Goal: Task Accomplishment & Management: Complete application form

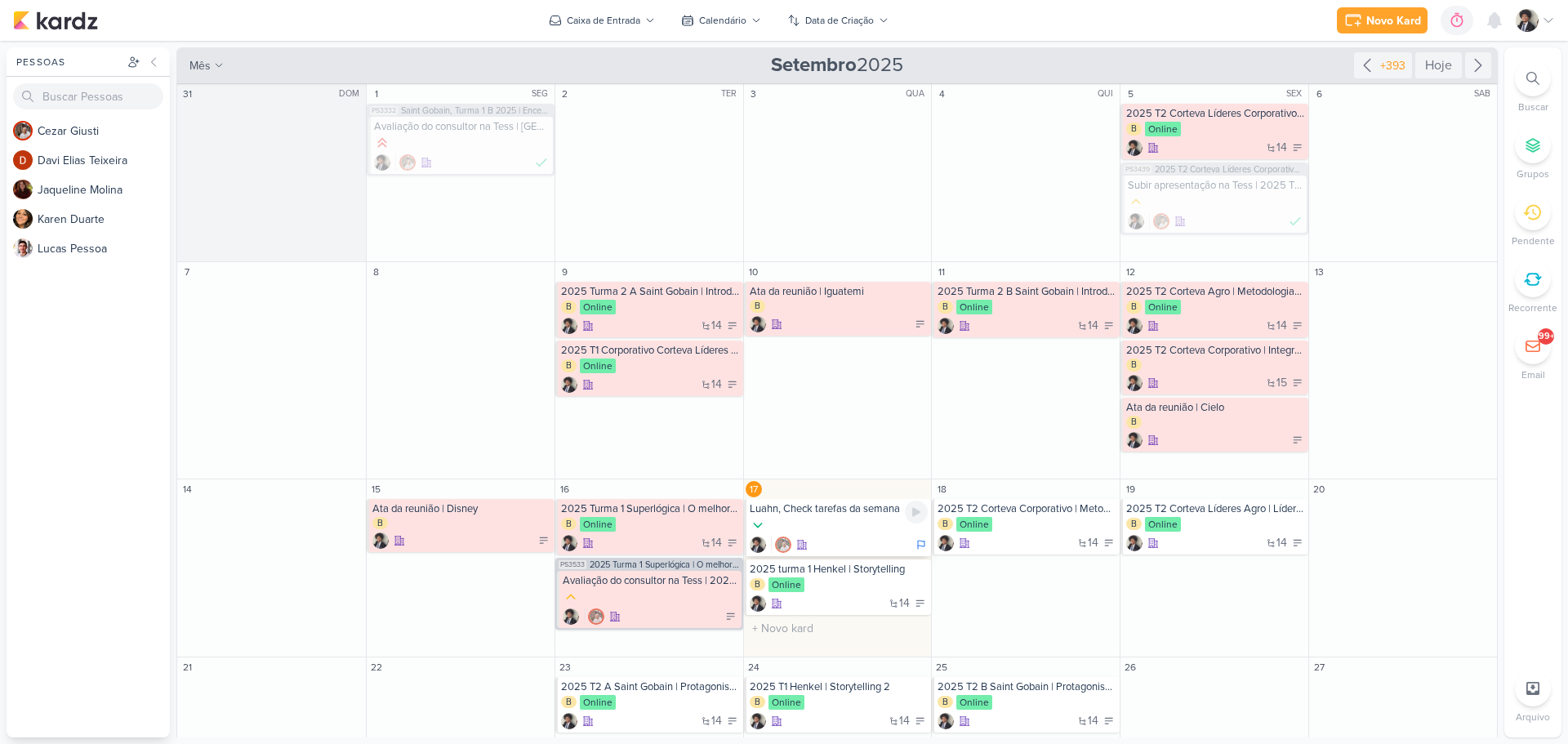
click at [822, 537] on div at bounding box center [839, 545] width 179 height 17
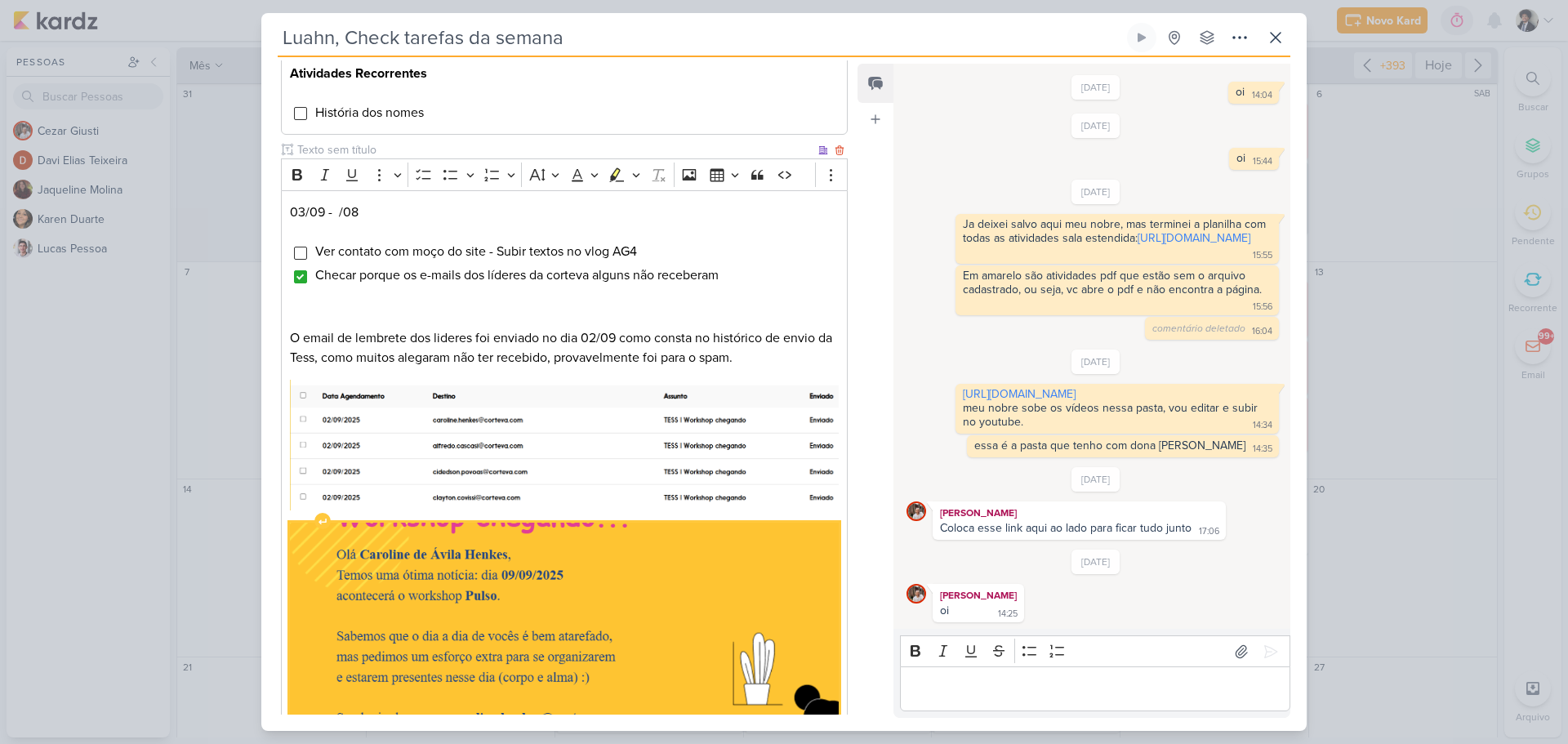
scroll to position [1031, 0]
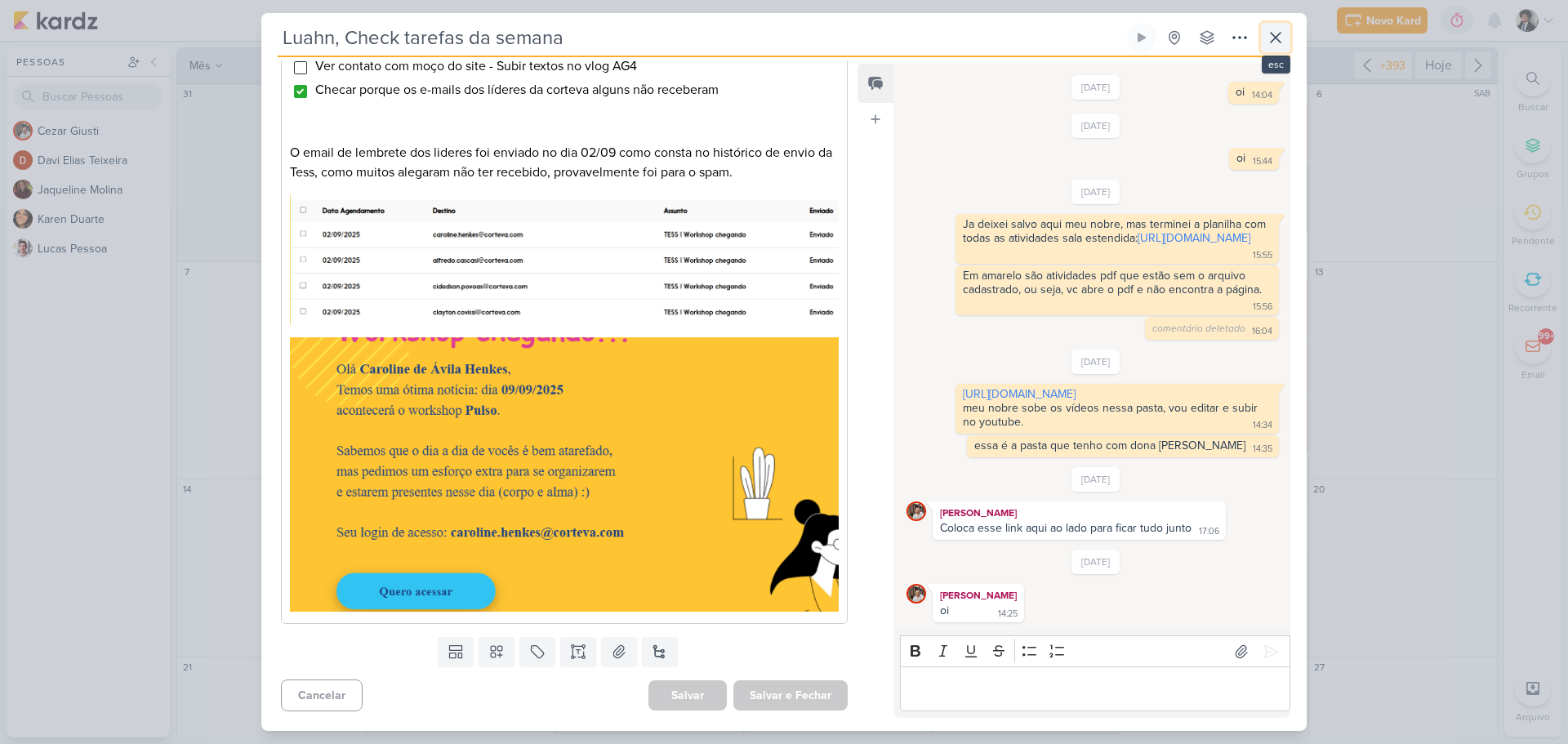
click at [1274, 44] on icon at bounding box center [1276, 37] width 20 height 20
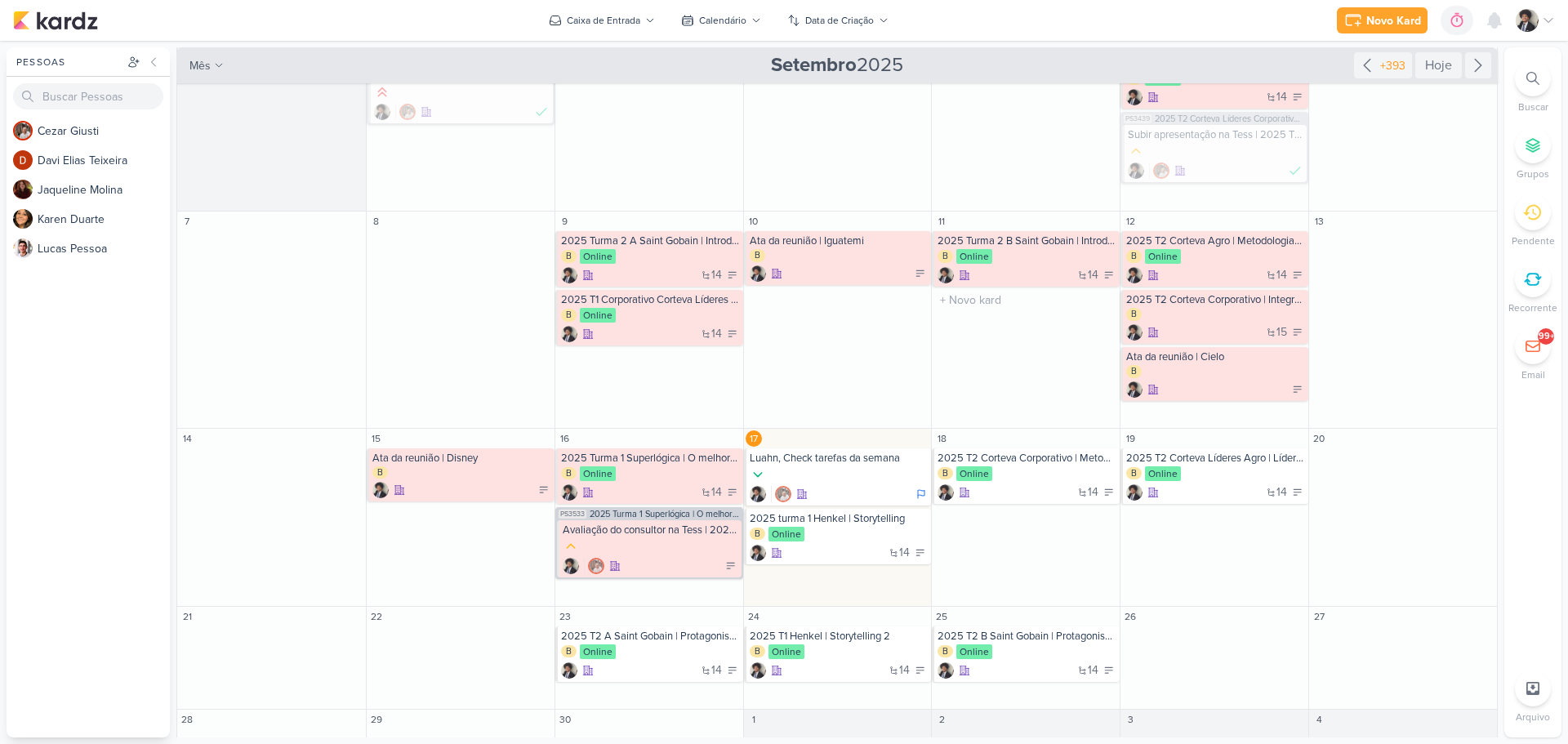
scroll to position [70, 0]
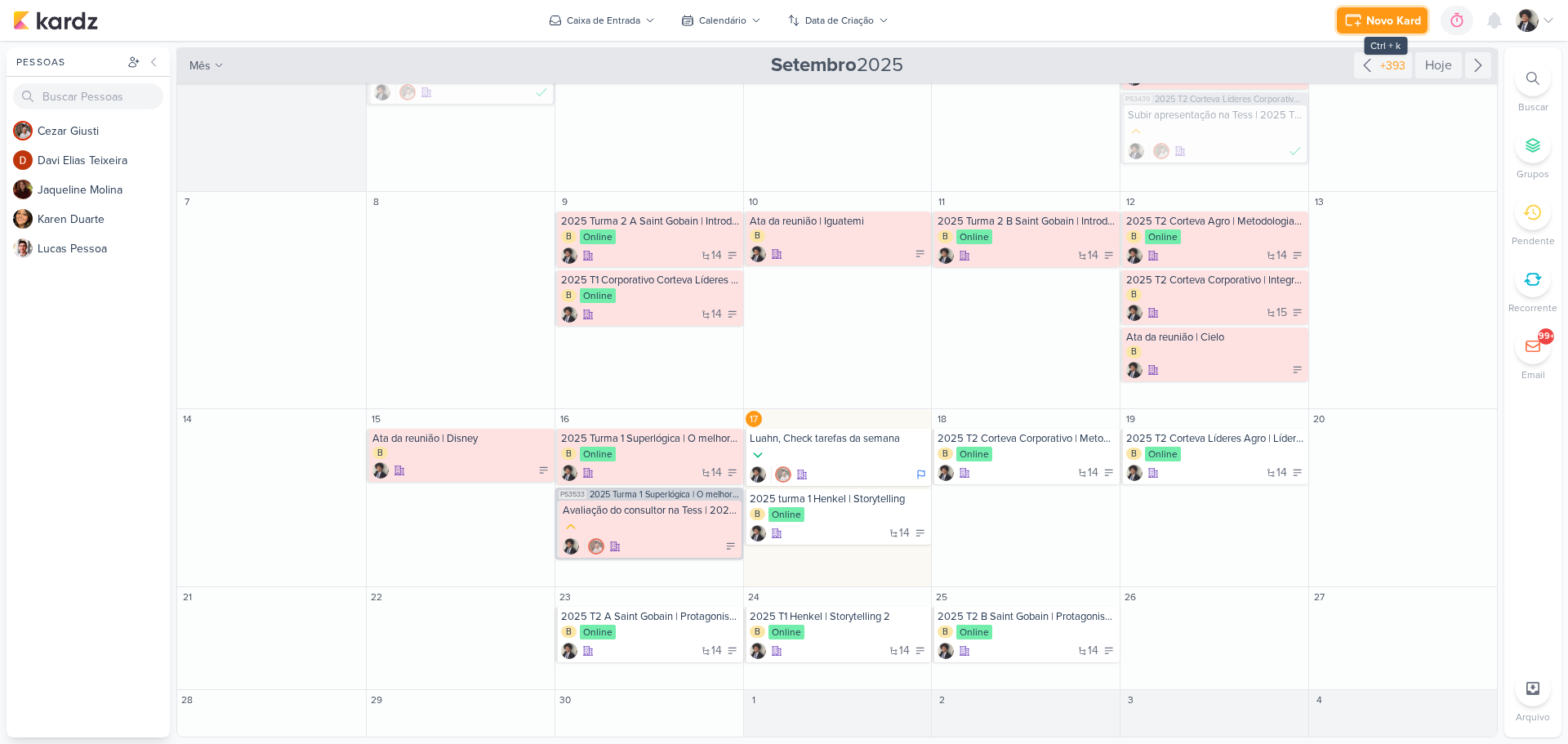
click at [1400, 15] on div "Novo Kard" at bounding box center [1394, 21] width 55 height 17
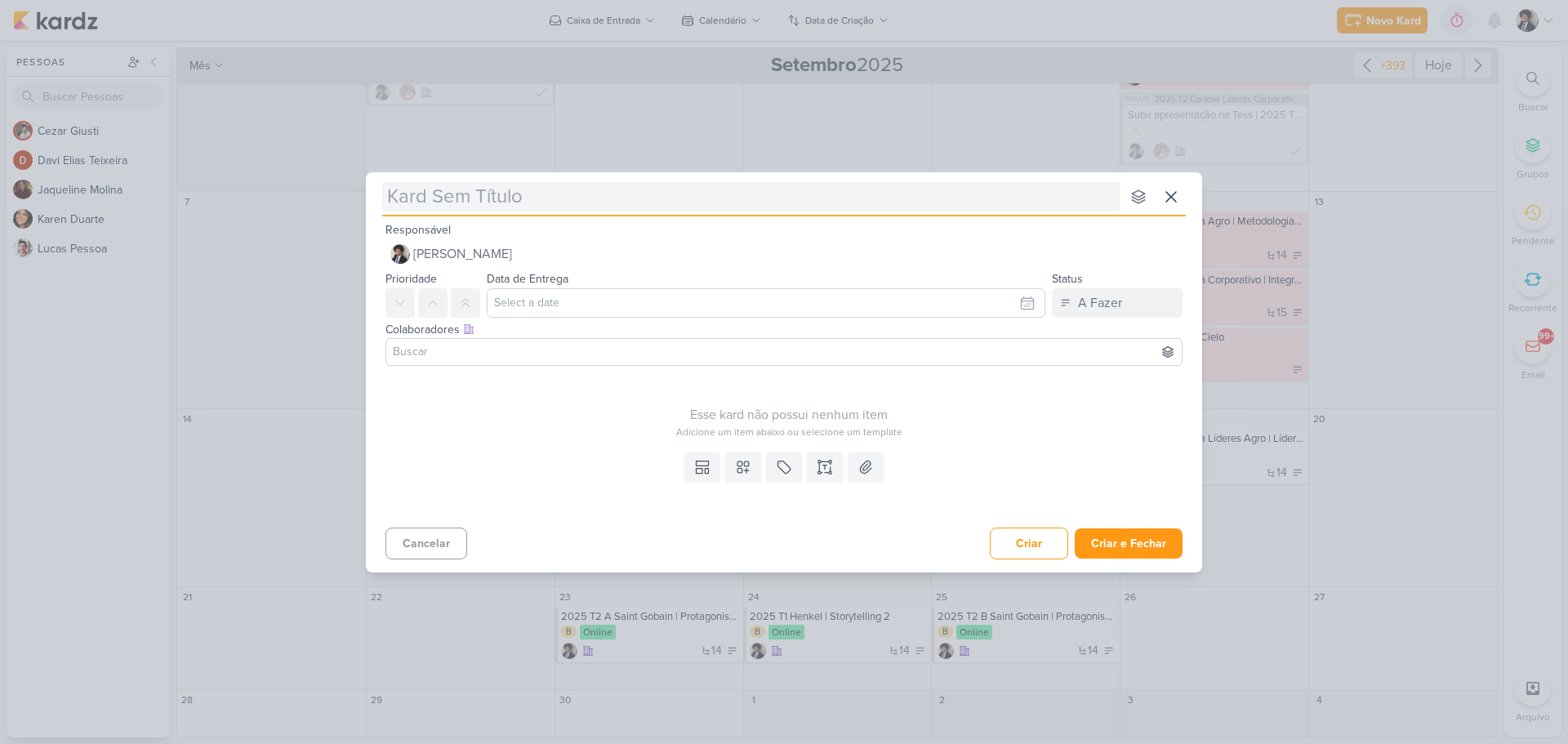
click at [470, 184] on input "text" at bounding box center [751, 197] width 738 height 29
type input "Ata"
type input "Ata GP"
type input "Ata GPA |"
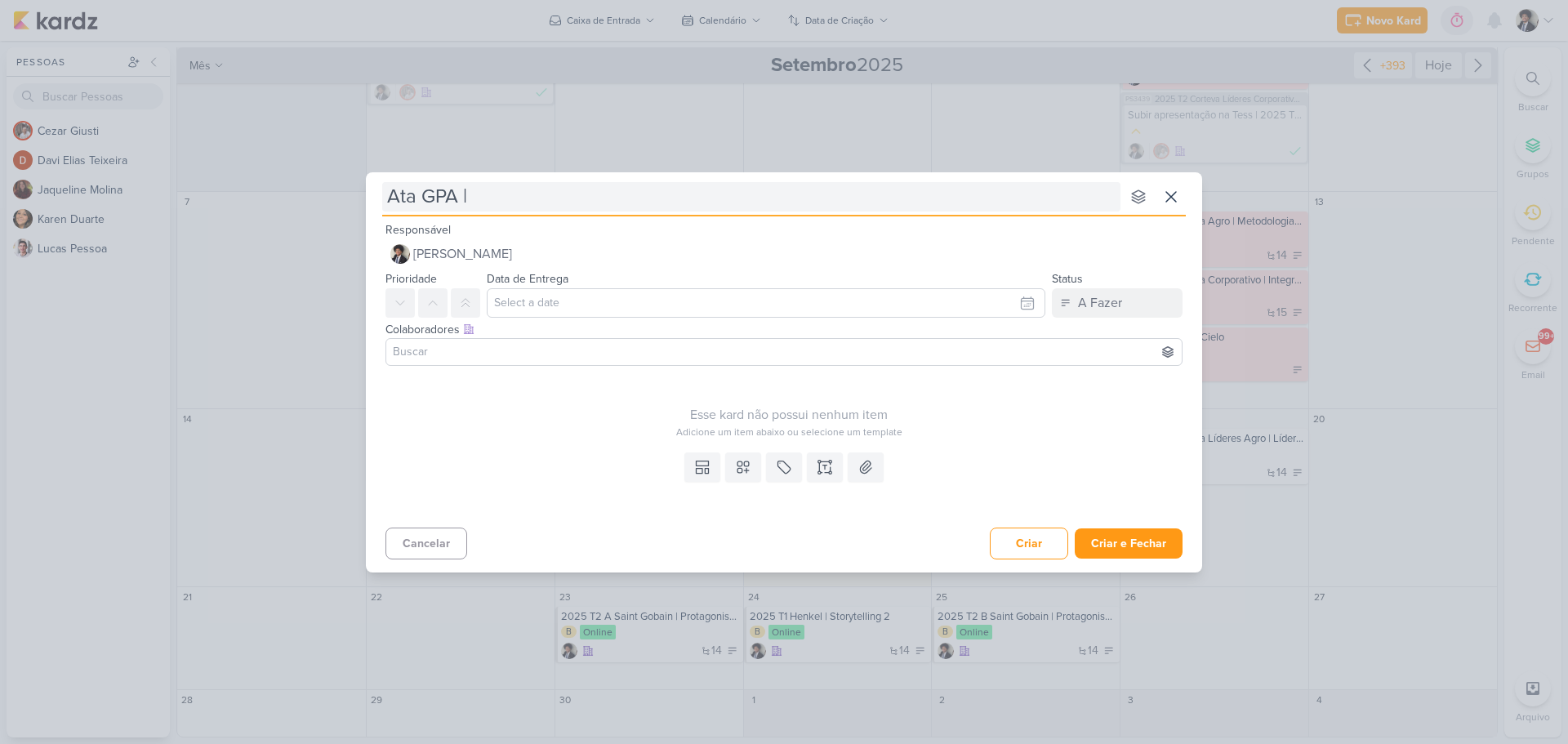
type input "Ata GPA | L"
type input "Ata GPA | Líderes"
click at [822, 466] on icon at bounding box center [825, 467] width 17 height 17
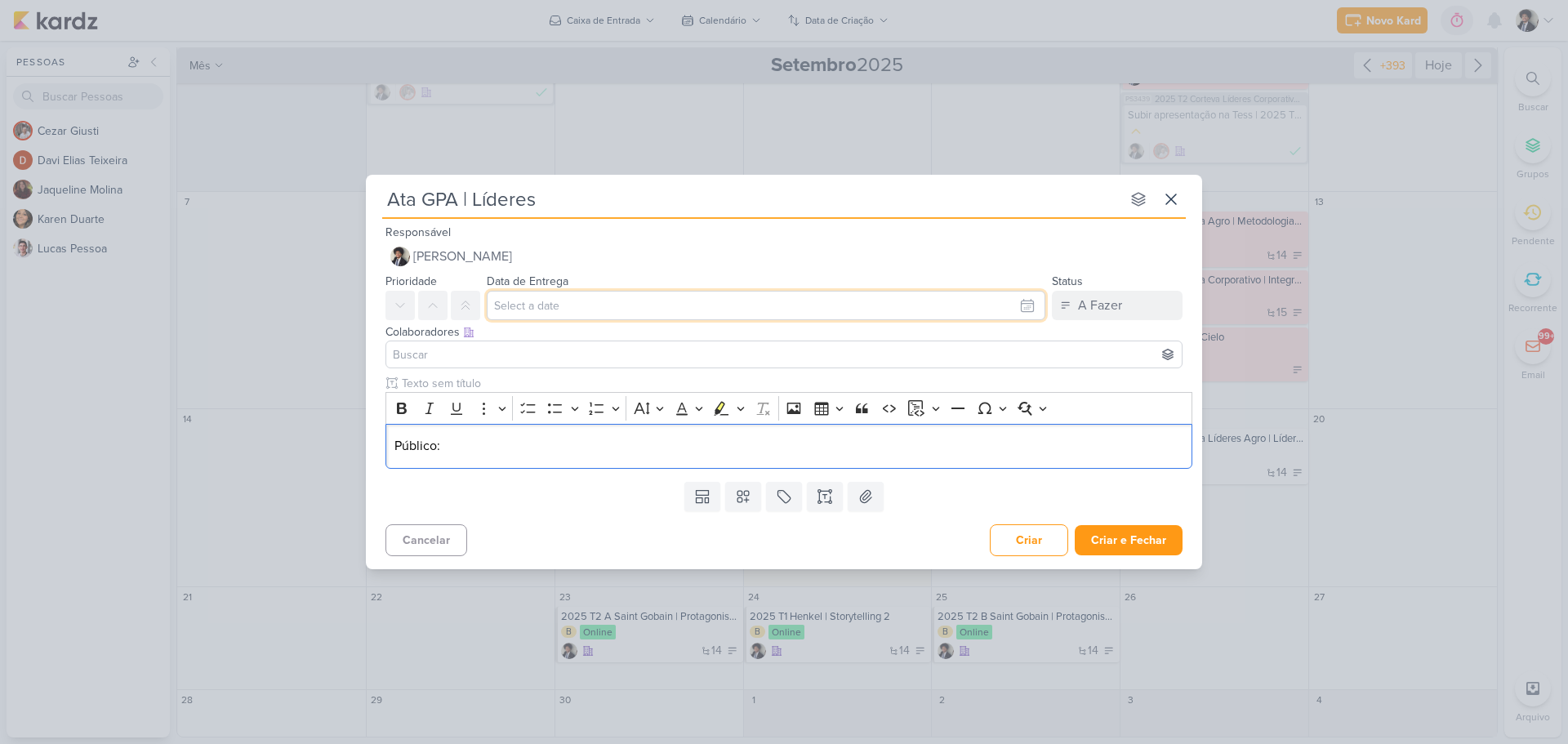
click at [523, 303] on input "text" at bounding box center [765, 305] width 559 height 29
click at [948, 441] on div "17" at bounding box center [948, 439] width 25 height 24
type input "17 de setembro de 2025 às 23:59"
click at [470, 350] on input at bounding box center [784, 355] width 789 height 20
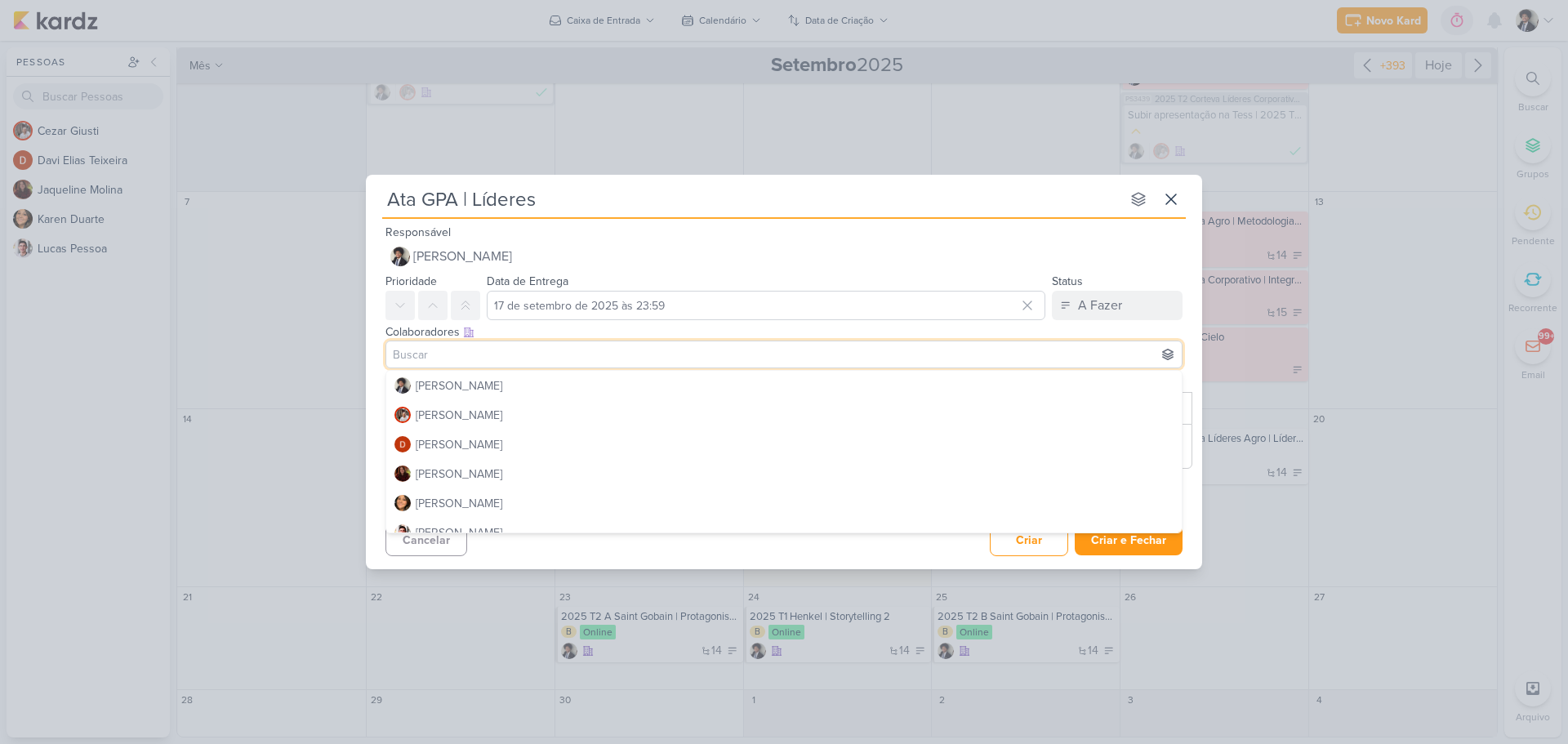
click at [368, 318] on div "Prioridade Data de Entrega [DATE] 23:59 [DATE] Dom Seg Ter Qua Qui Sex Sáb 1 2 …" at bounding box center [784, 296] width 836 height 49
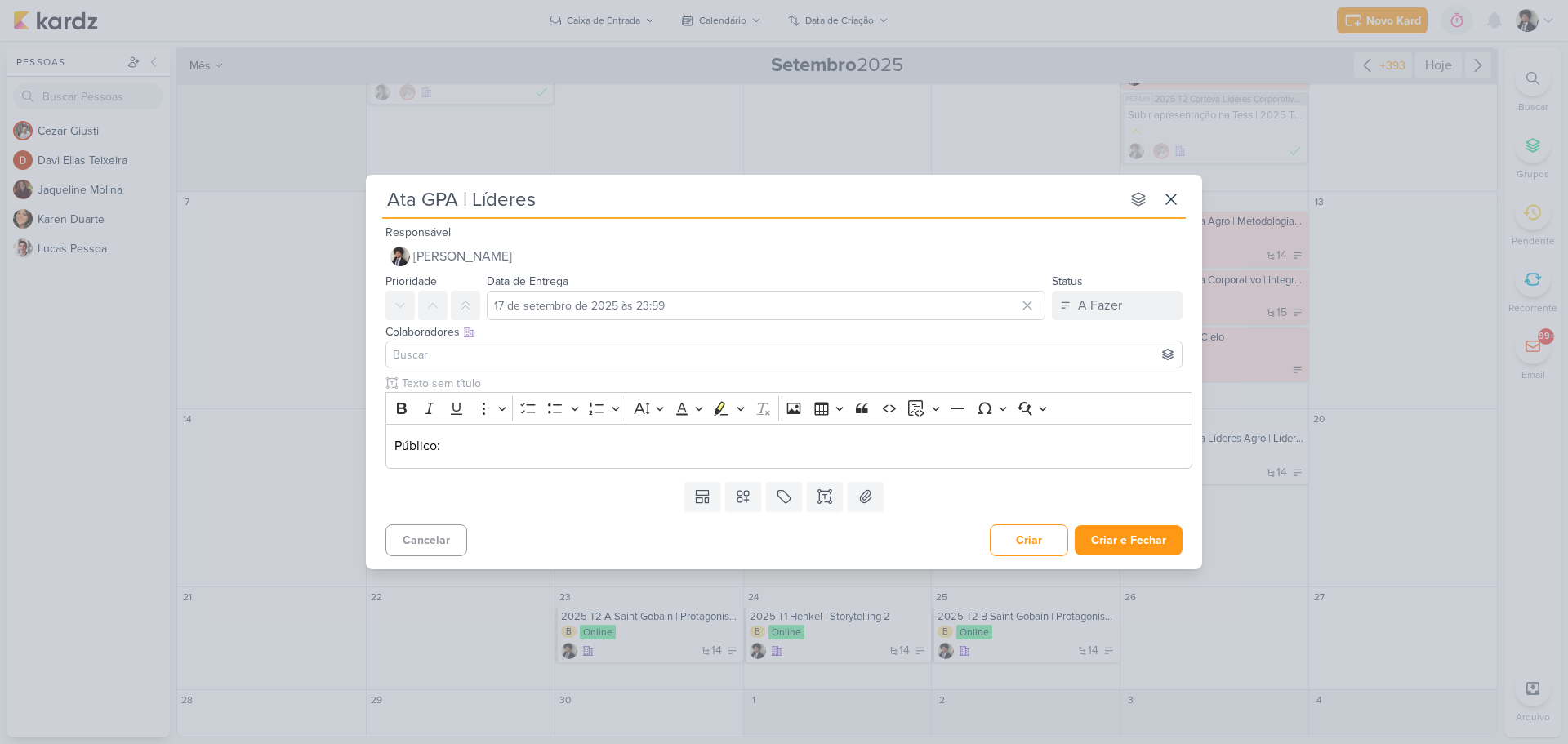
click at [514, 197] on input "Ata GPA | Líderes" at bounding box center [751, 199] width 738 height 29
type input "Ata GPA | Formadores"
click at [525, 444] on p "Público:" at bounding box center [789, 447] width 789 height 20
click at [450, 453] on p "Público:" at bounding box center [789, 447] width 789 height 20
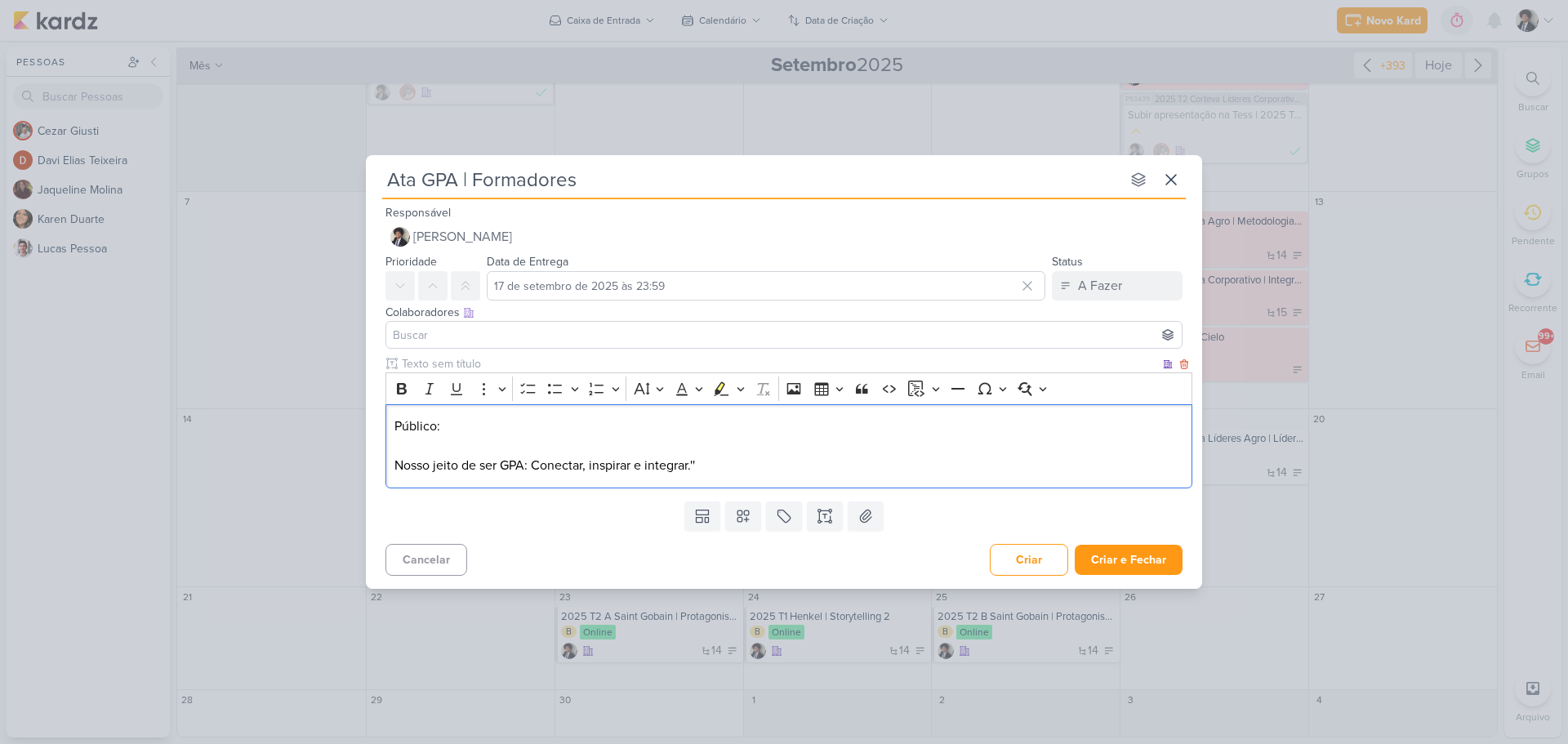
click at [396, 462] on p "Nosso jeito de ser GPA: Conectar, inspirar e integrar.''" at bounding box center [789, 466] width 789 height 20
click at [741, 462] on p "‘’Nosso jeito de ser GPA: Conectar, inspirar e integrar.''" at bounding box center [789, 466] width 789 height 20
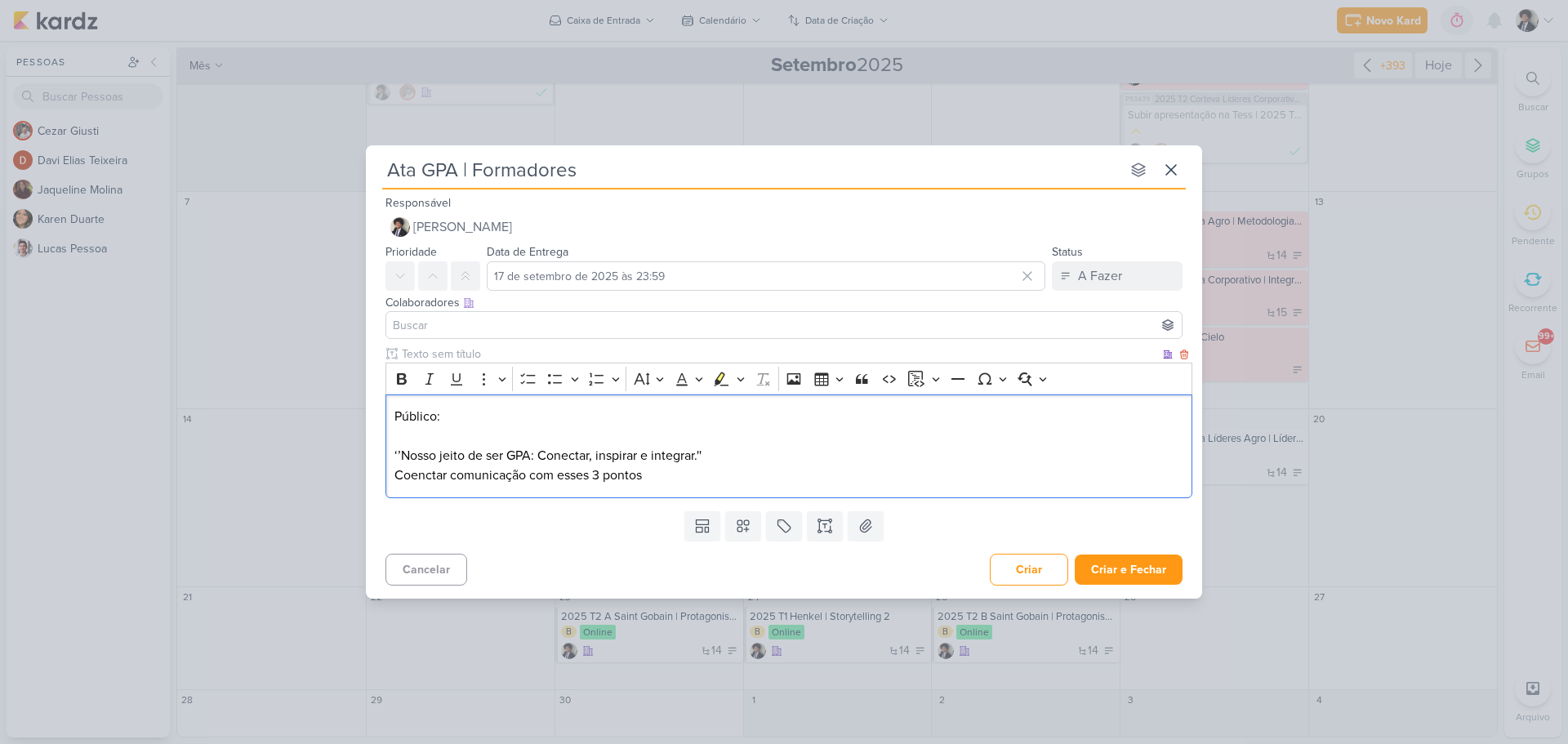
click at [643, 475] on p "Coenctar comunicação com esses 3 pontos" at bounding box center [789, 476] width 789 height 20
click at [466, 410] on p "Público:" at bounding box center [789, 417] width 789 height 20
click at [660, 473] on p "Coenctar comunicação com esses 3 pontos" at bounding box center [789, 476] width 789 height 20
click at [550, 421] on p "Público: Formadores" at bounding box center [789, 417] width 789 height 20
click at [778, 416] on p "Público: Formadores (Formadores técnicos = Analista sênior)" at bounding box center [789, 417] width 789 height 20
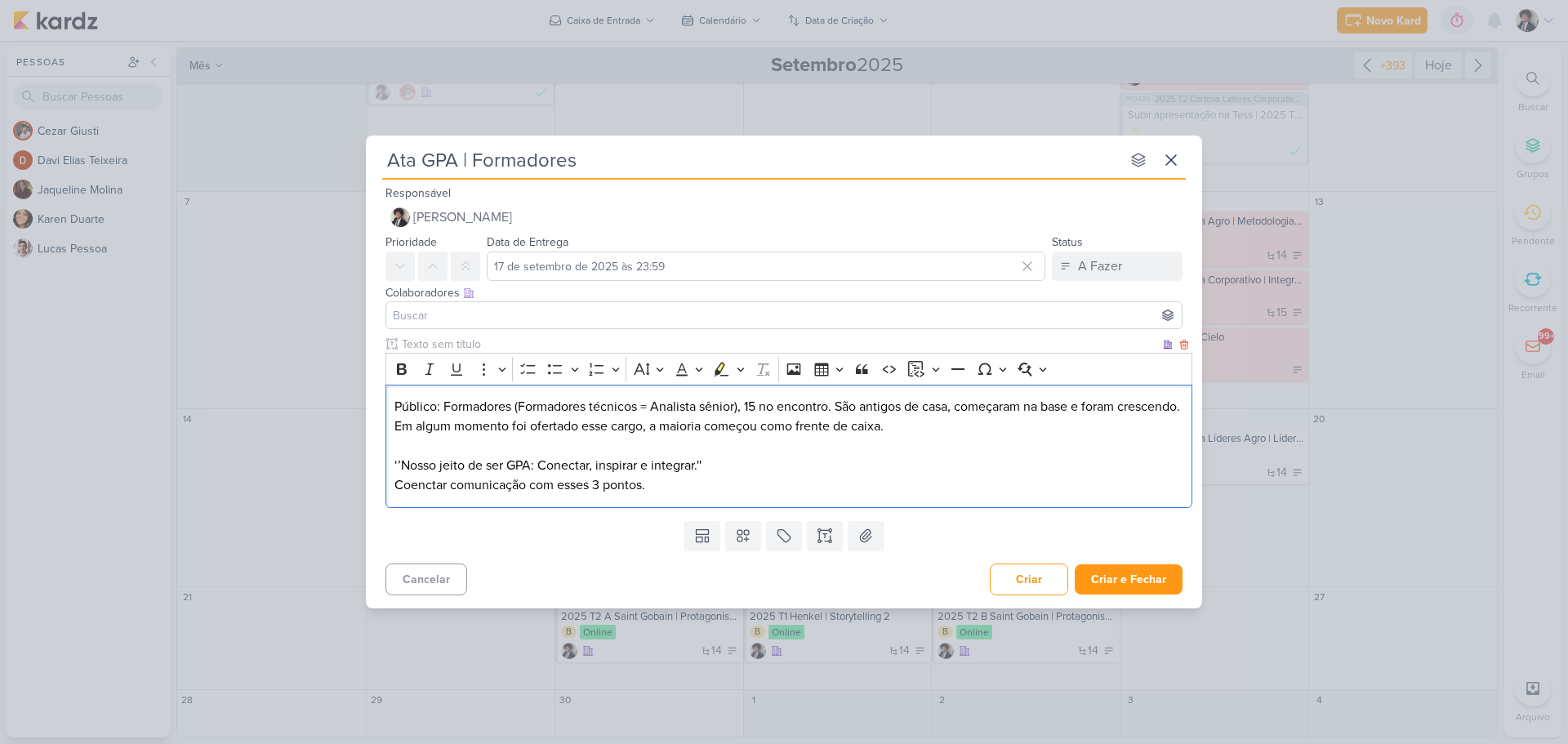
click at [707, 422] on p "Público: Formadores (Formadores técnicos = Analista sênior), 15 no encontro. Sã…" at bounding box center [789, 417] width 789 height 39
click at [1163, 422] on p "Público: Formadores (Formadores técnicos = Analista sênior), 15 no encontro. Sã…" at bounding box center [789, 417] width 789 height 39
click at [661, 498] on div "Público: Formadores (Formadores técnicos = Analista sênior), 15 no encontro. Sã…" at bounding box center [789, 447] width 807 height 123
click at [669, 484] on p "Coenctar comunicação com esses 3 pontos." at bounding box center [789, 486] width 789 height 20
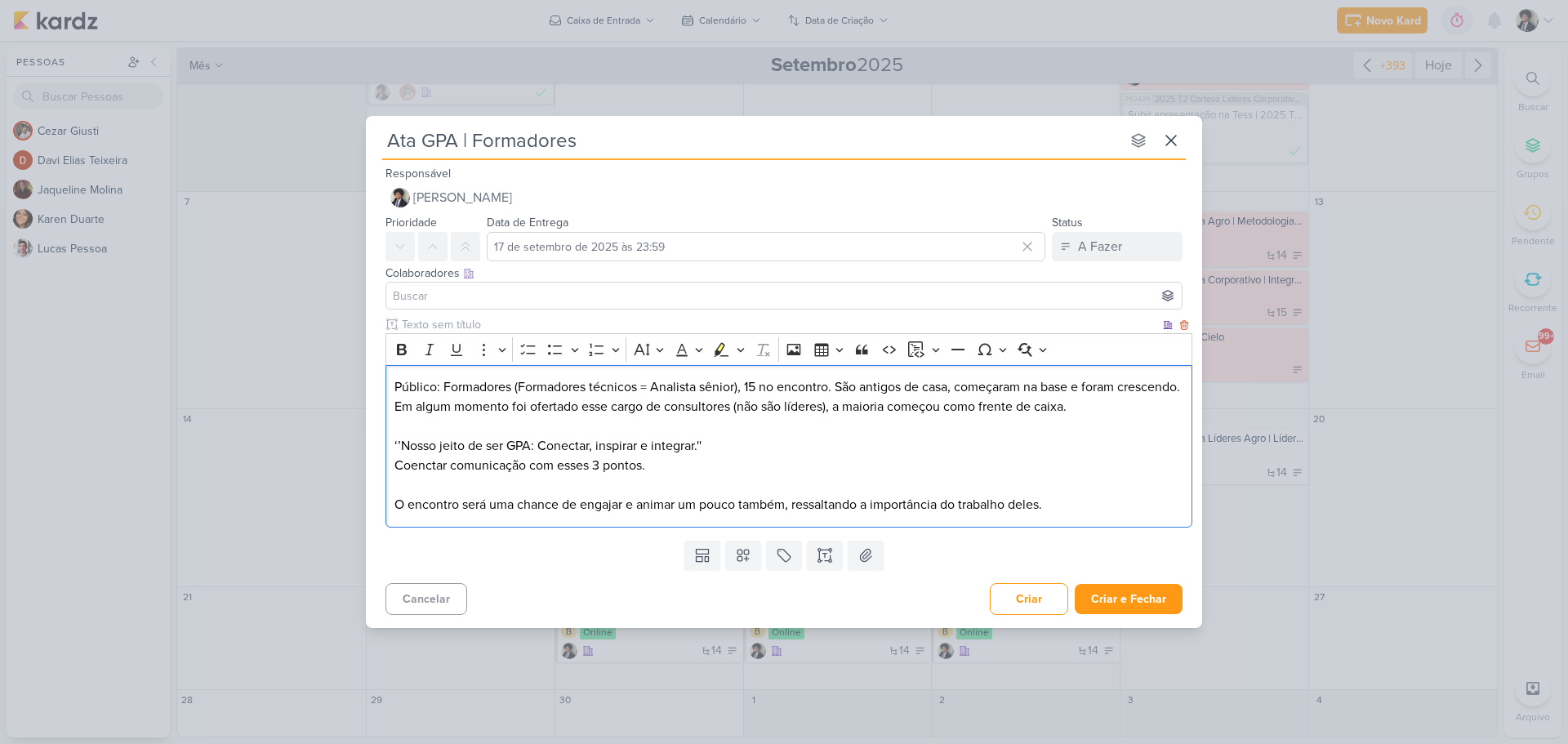
drag, startPoint x: 759, startPoint y: 505, endPoint x: 750, endPoint y: 505, distance: 9.0
drag, startPoint x: 750, startPoint y: 505, endPoint x: 524, endPoint y: 480, distance: 227.4
click at [524, 480] on p "Editor editing area: main" at bounding box center [789, 486] width 789 height 20
click at [1069, 507] on p "O encontro será uma chance de engajar e animar um pouco também, ressaltando a i…" at bounding box center [789, 505] width 789 height 20
click at [416, 470] on p "Coenctar comunicação com esses 3 pontos." at bounding box center [789, 466] width 789 height 20
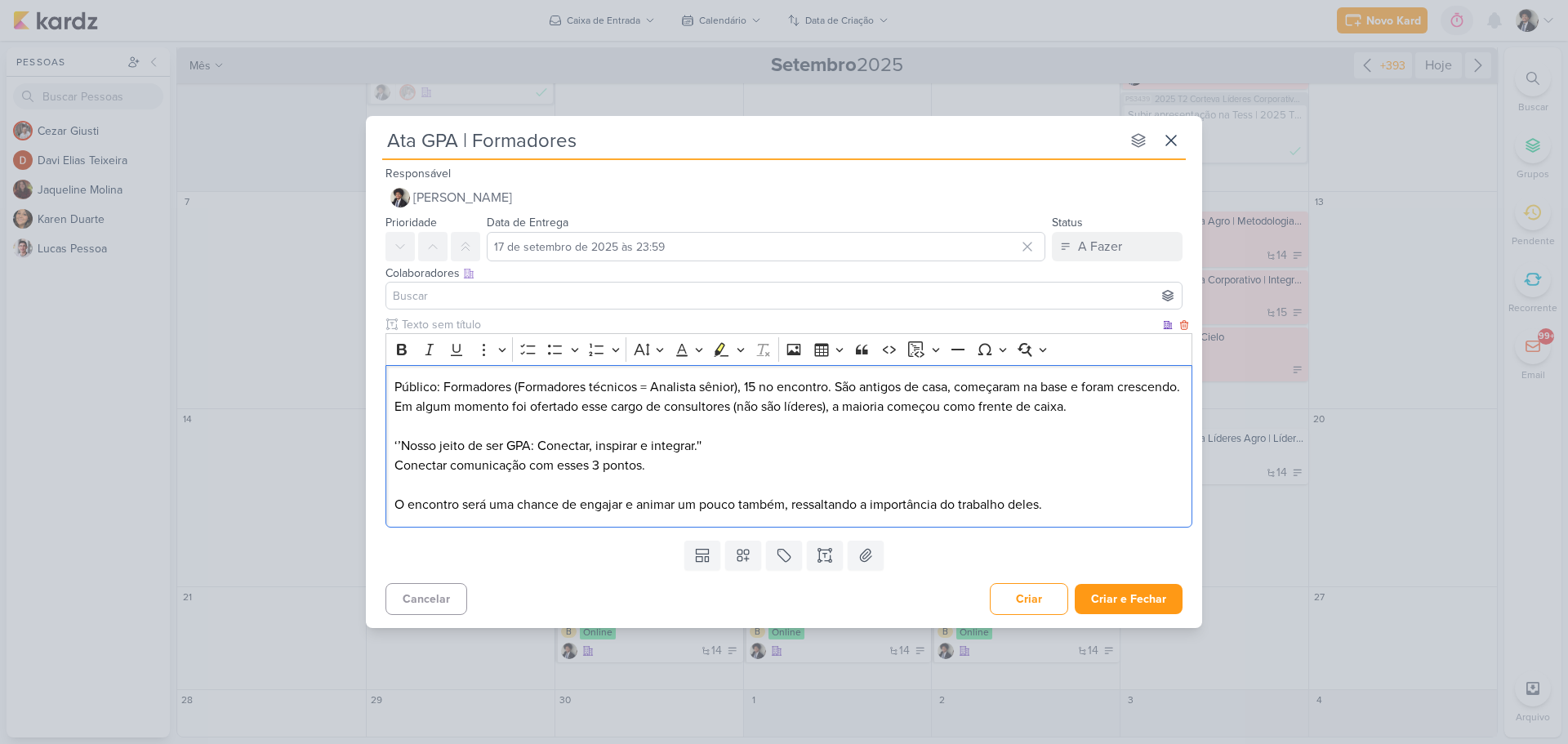
click at [679, 460] on p "Conectar comunicação com esses 3 pontos." at bounding box center [789, 466] width 789 height 20
